Goal: Browse casually

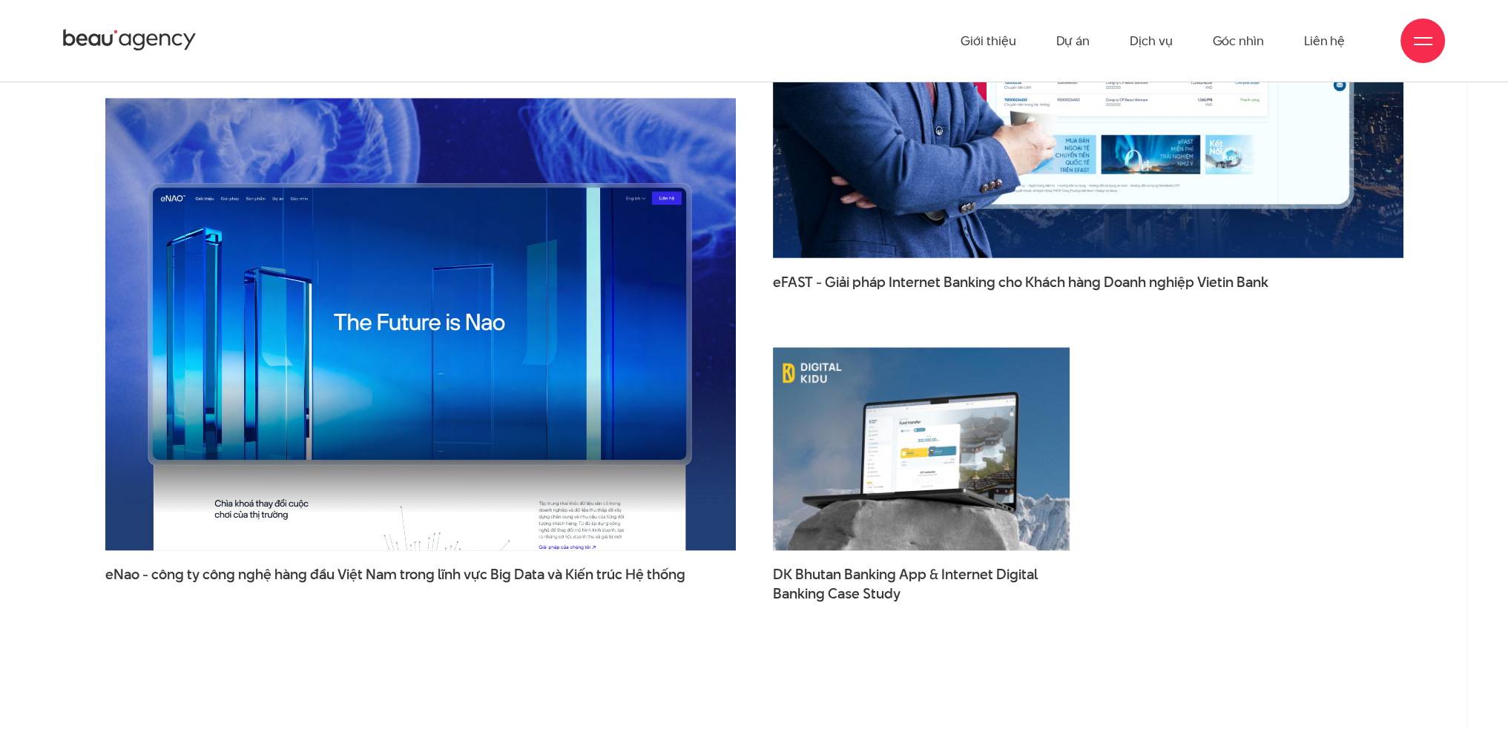
scroll to position [2076, 0]
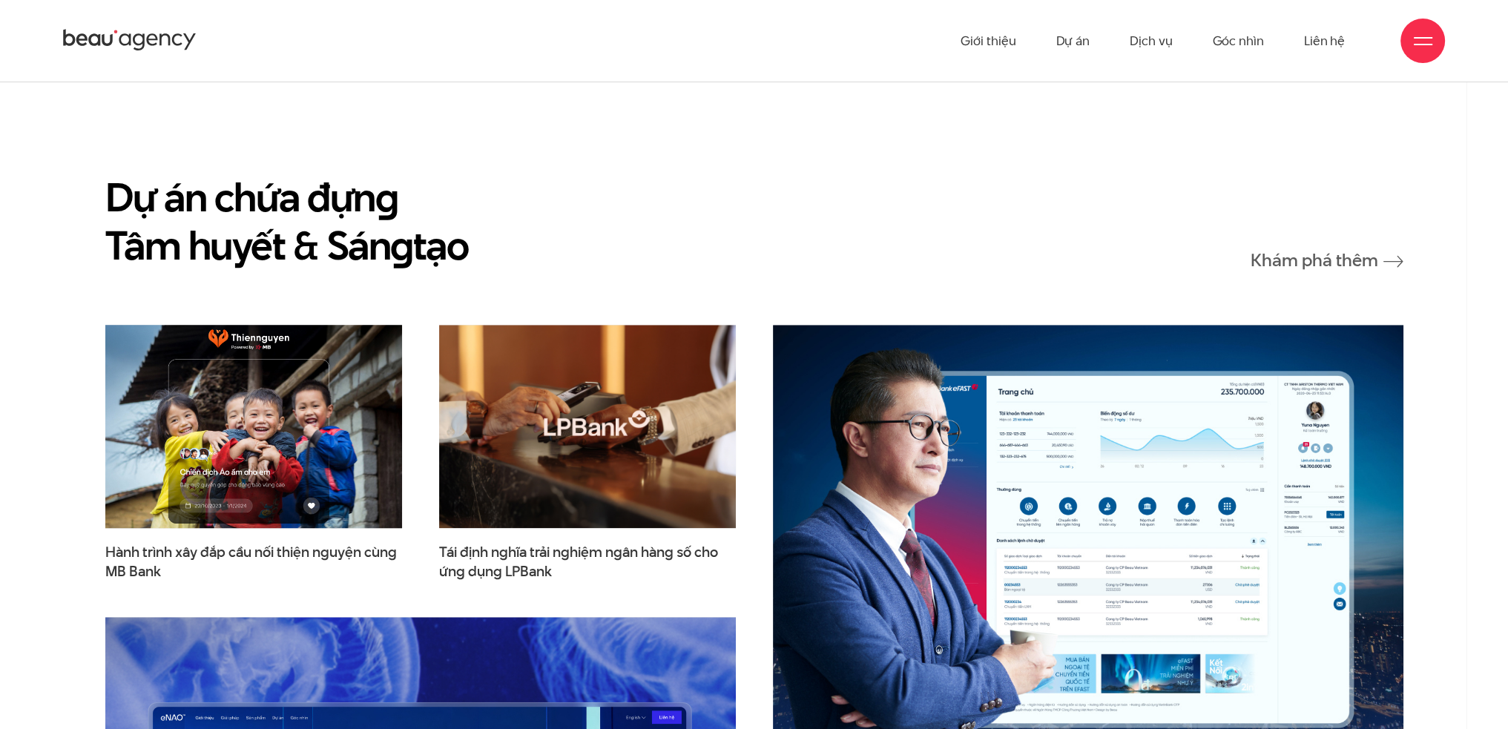
click at [279, 344] on img at bounding box center [253, 425] width 326 height 223
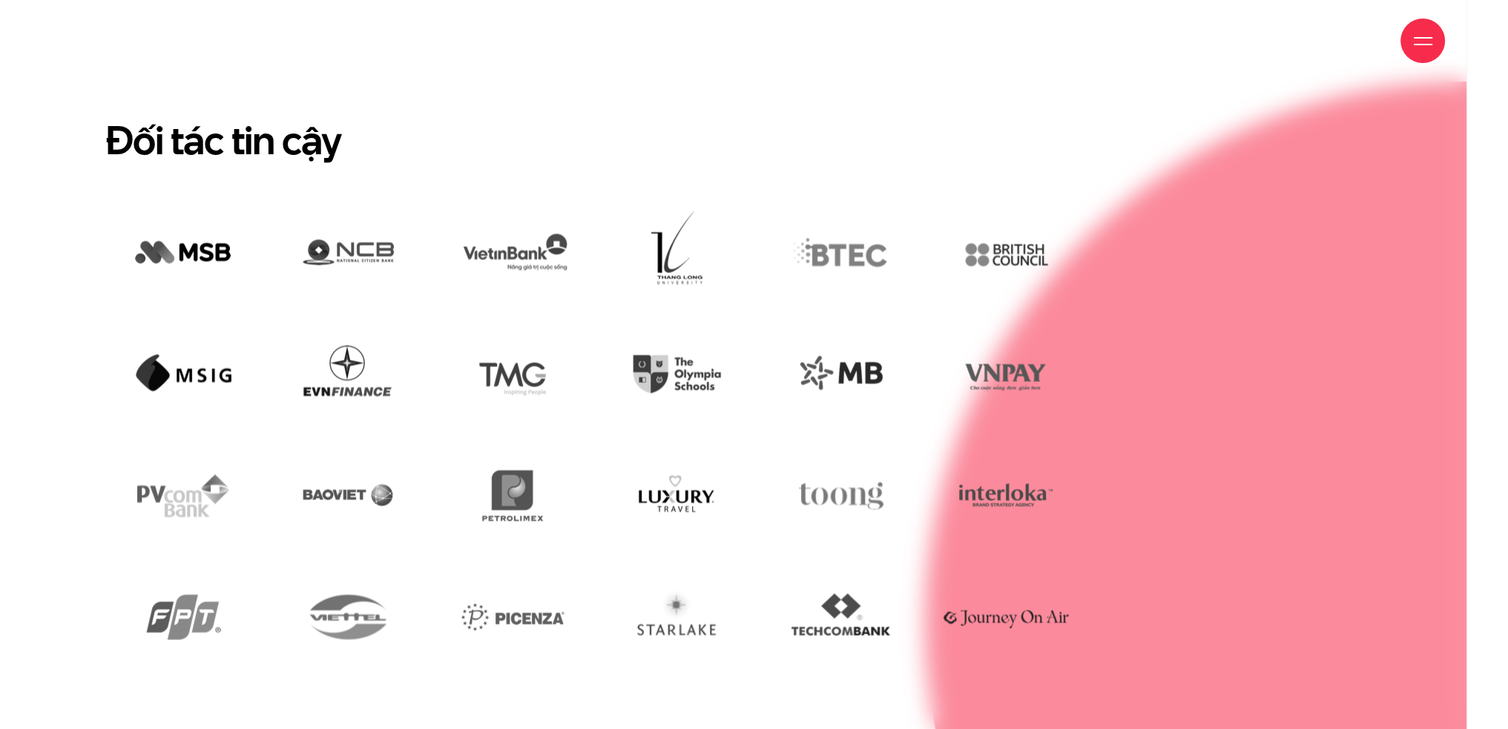
scroll to position [4559, 0]
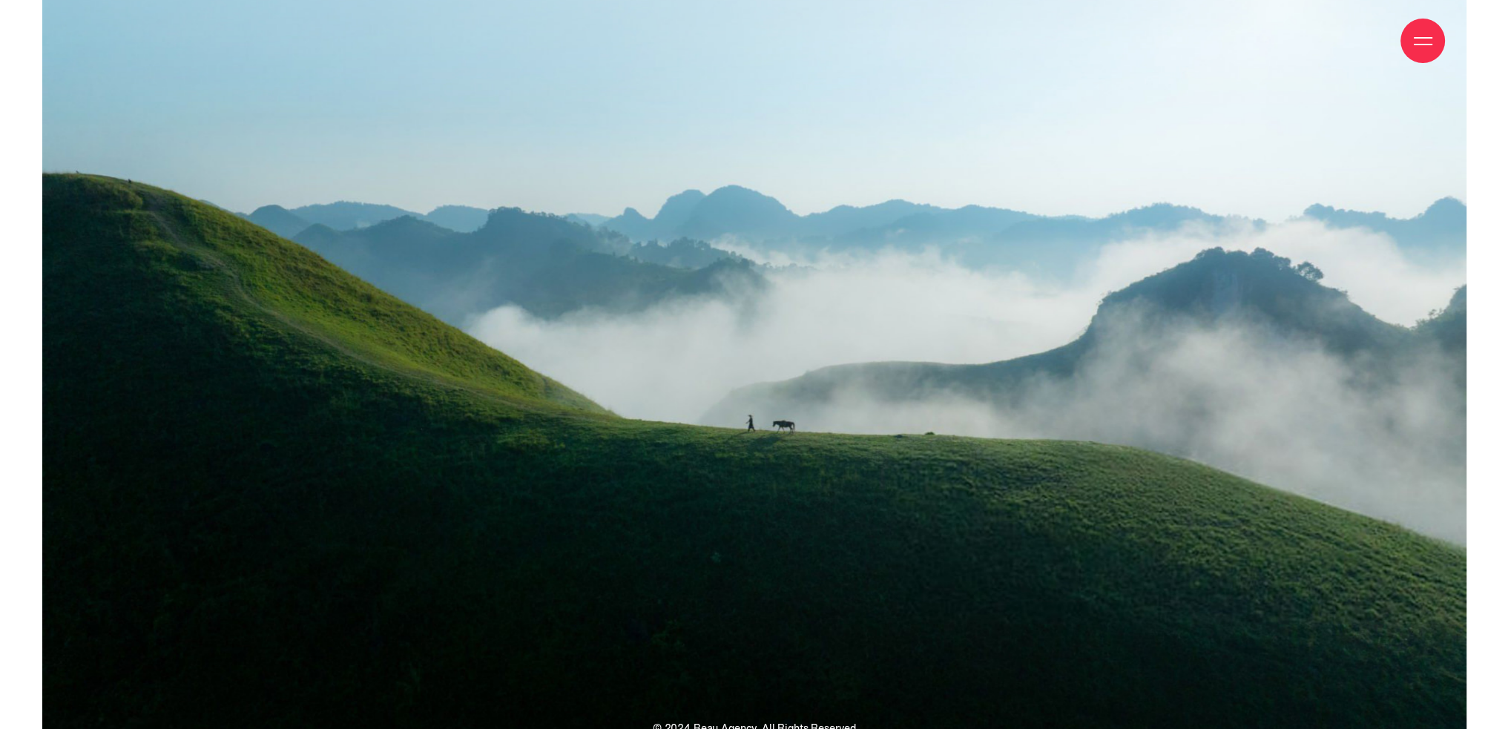
scroll to position [29329, 0]
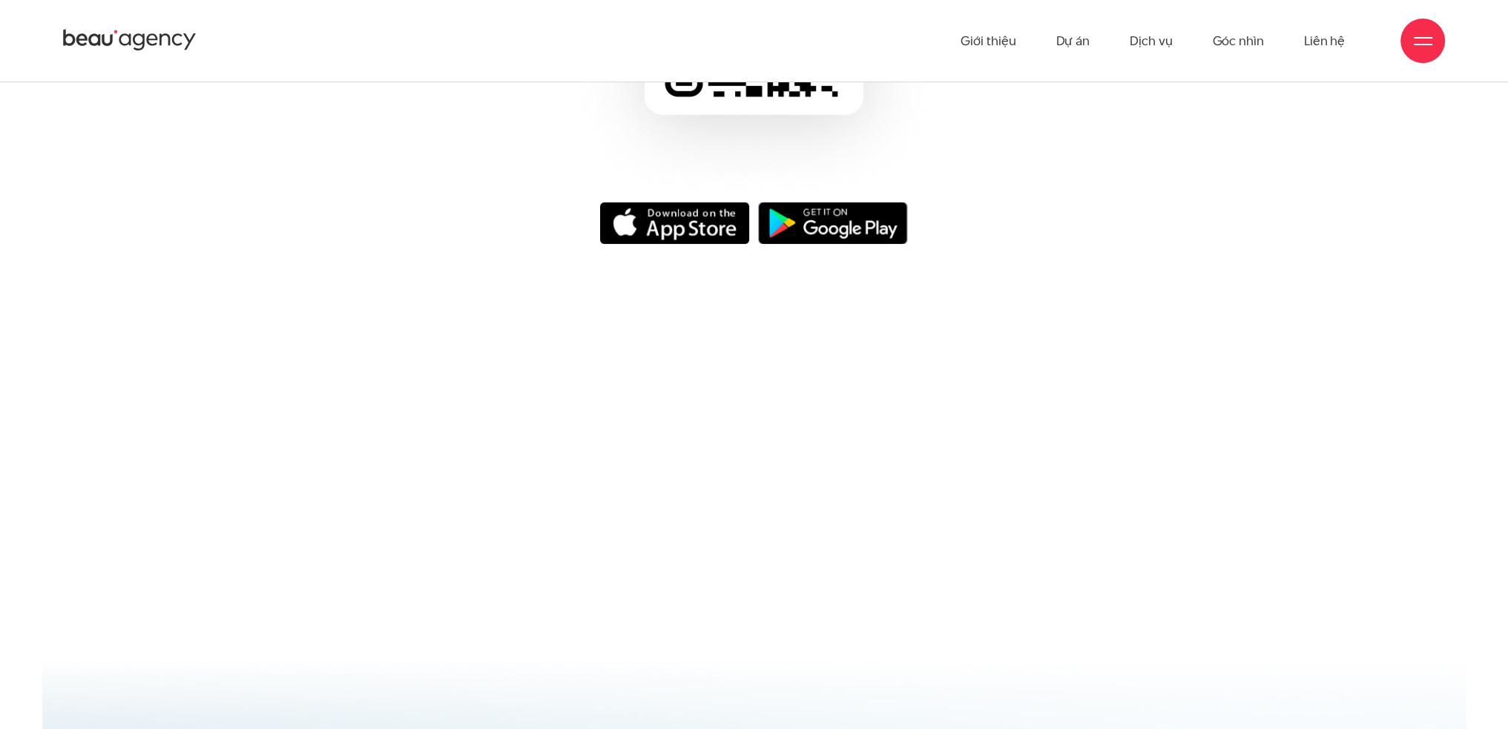
drag, startPoint x: 809, startPoint y: 192, endPoint x: 785, endPoint y: 192, distance: 24.5
click at [809, 202] on img at bounding box center [832, 223] width 149 height 42
click at [624, 202] on img at bounding box center [674, 223] width 149 height 42
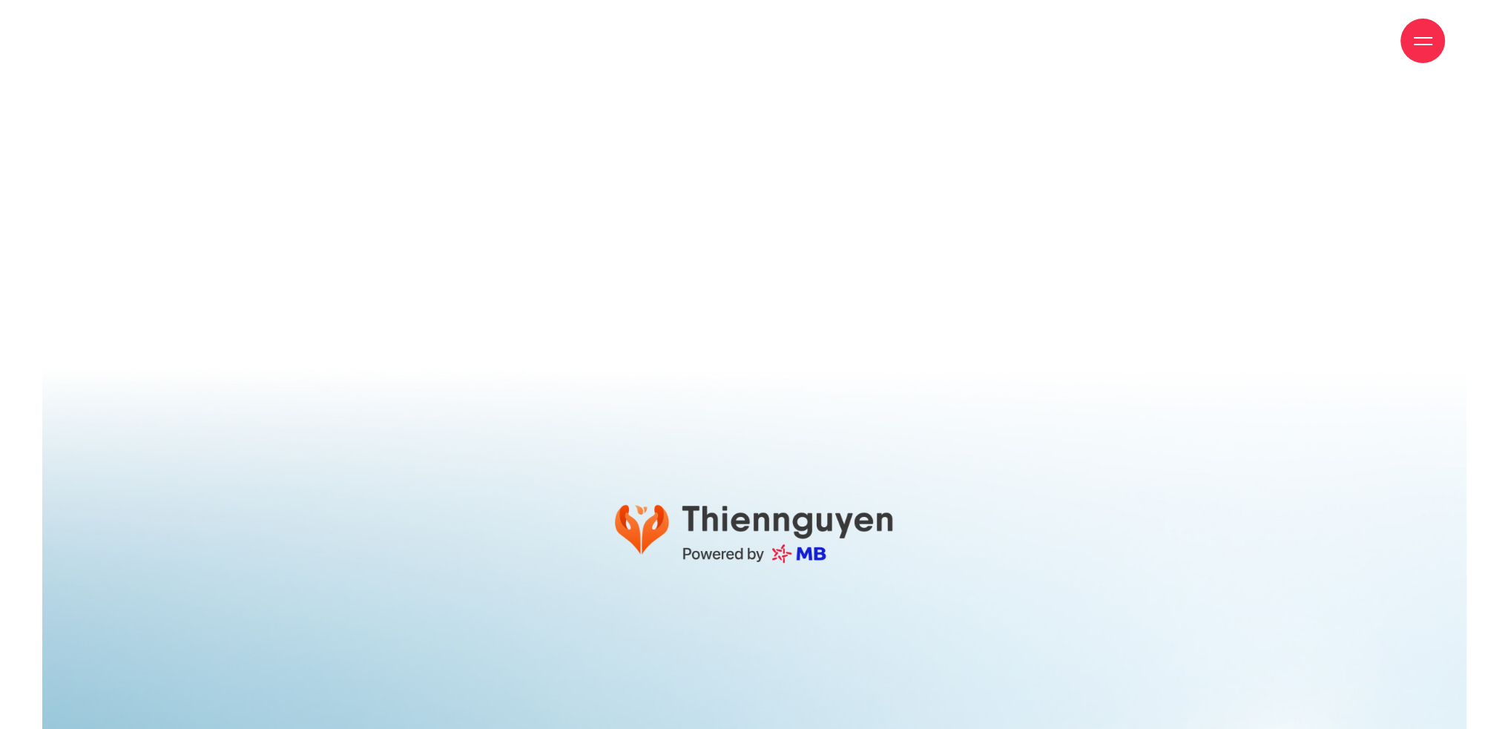
scroll to position [29273, 0]
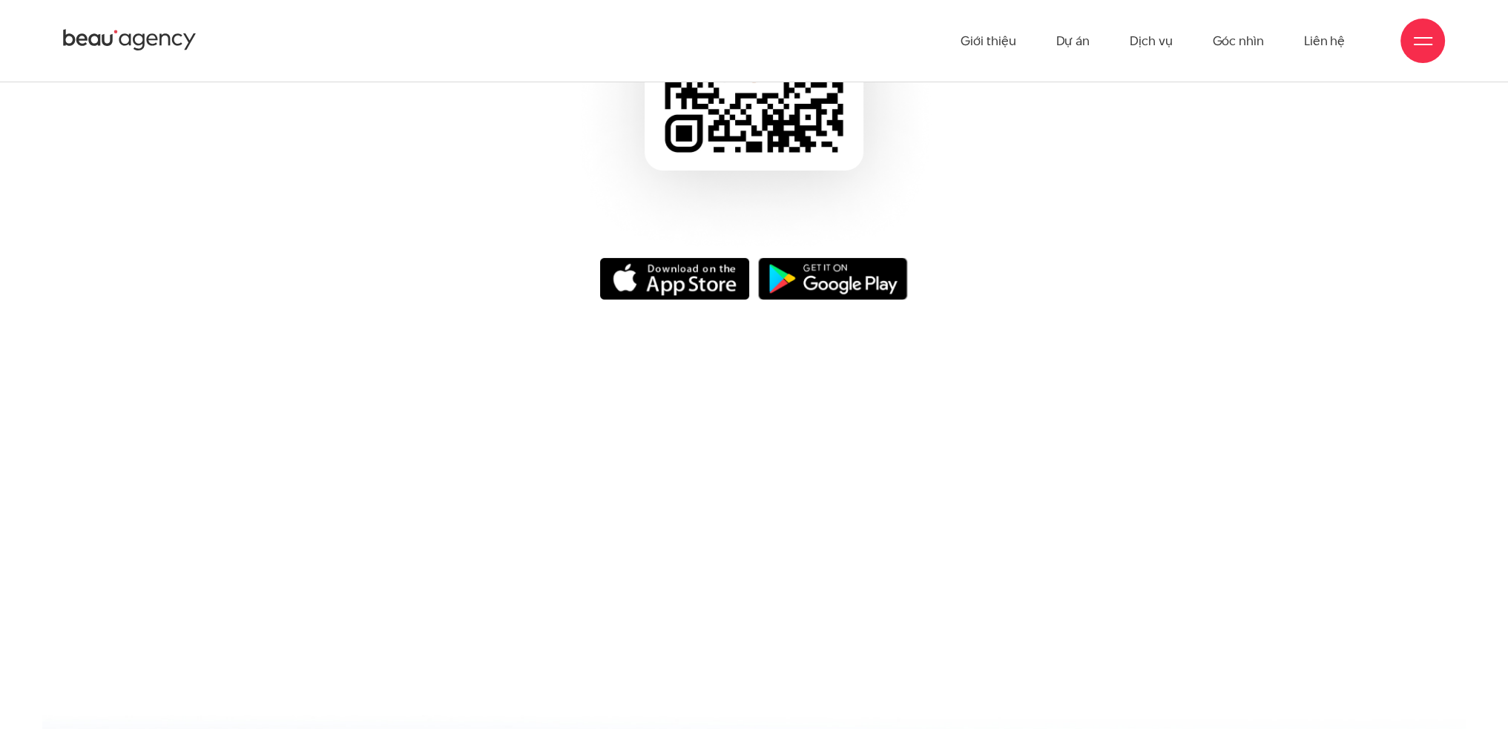
click at [844, 258] on img at bounding box center [832, 279] width 149 height 42
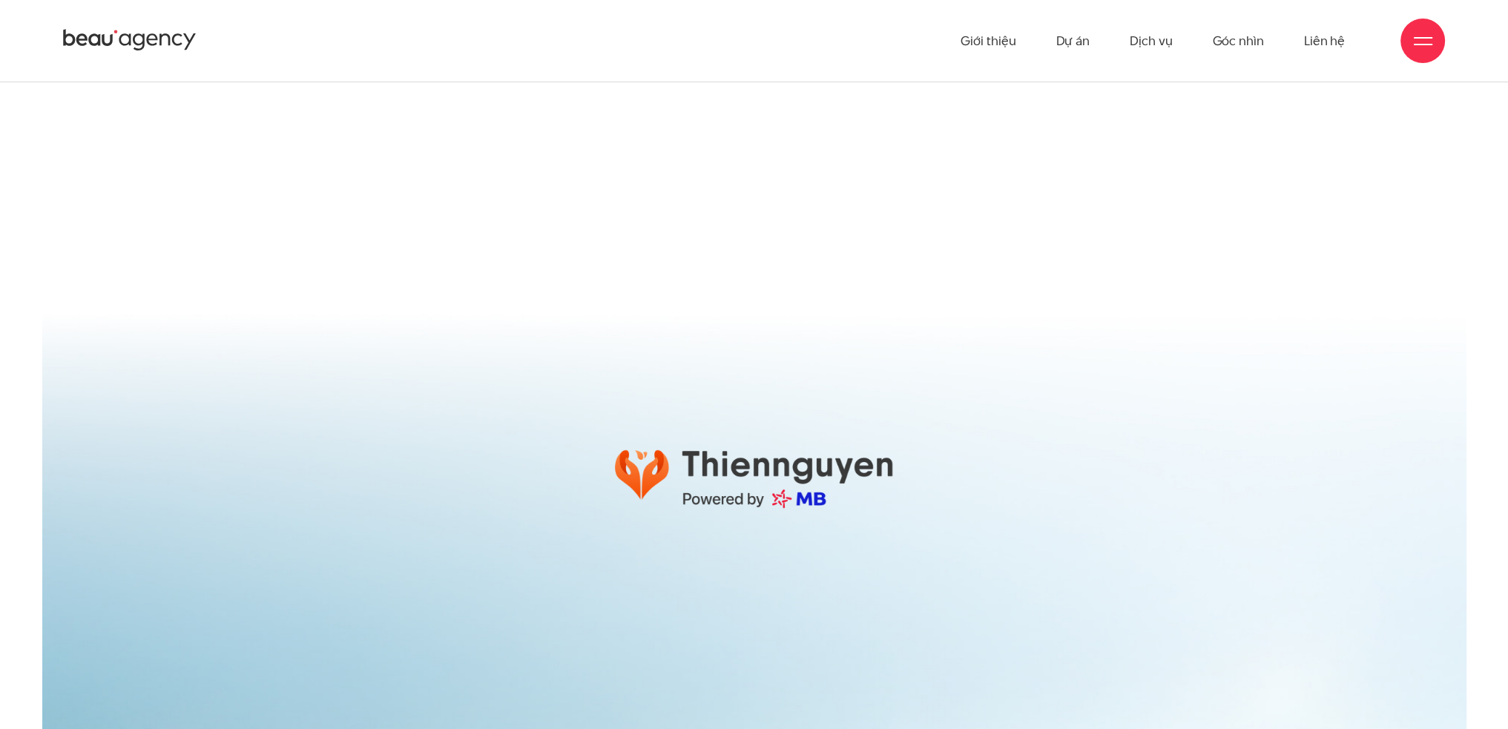
scroll to position [29329, 0]
